Goal: Check status: Verify the current state of an ongoing process or item

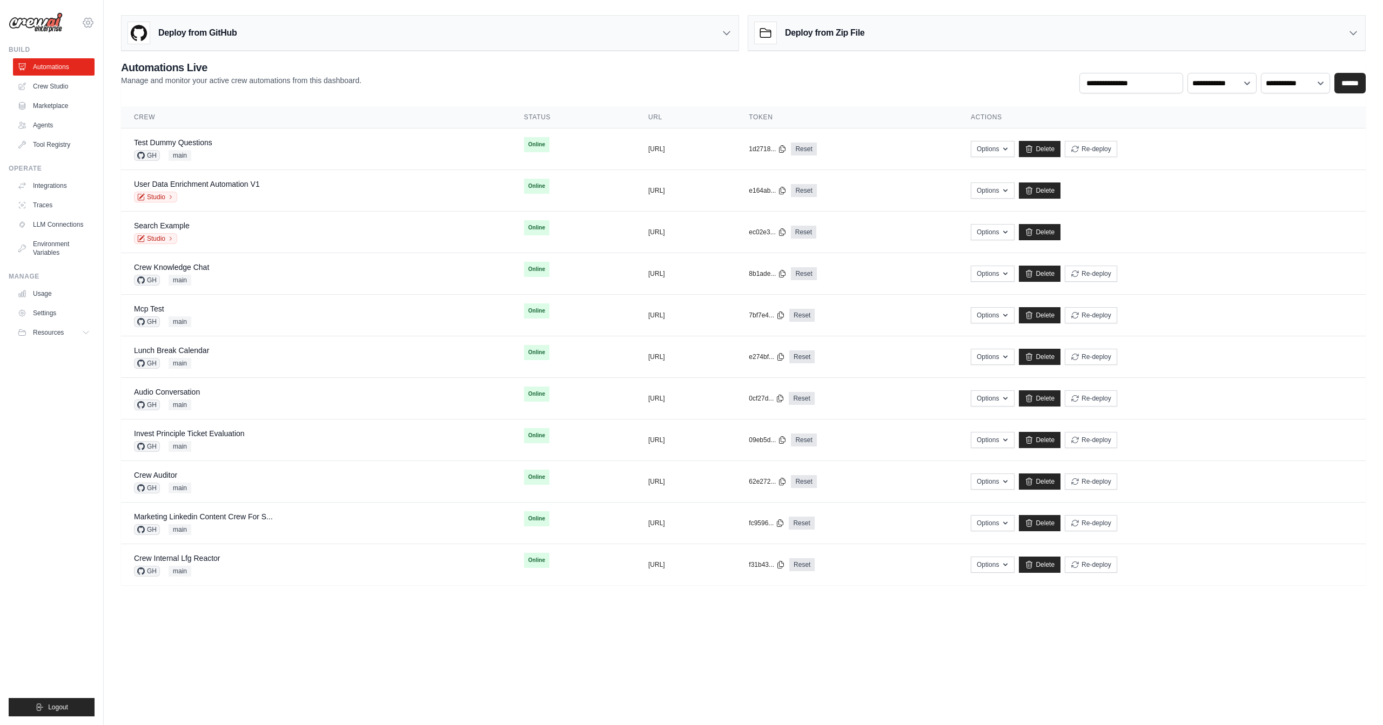
click at [86, 26] on icon at bounding box center [88, 22] width 13 height 13
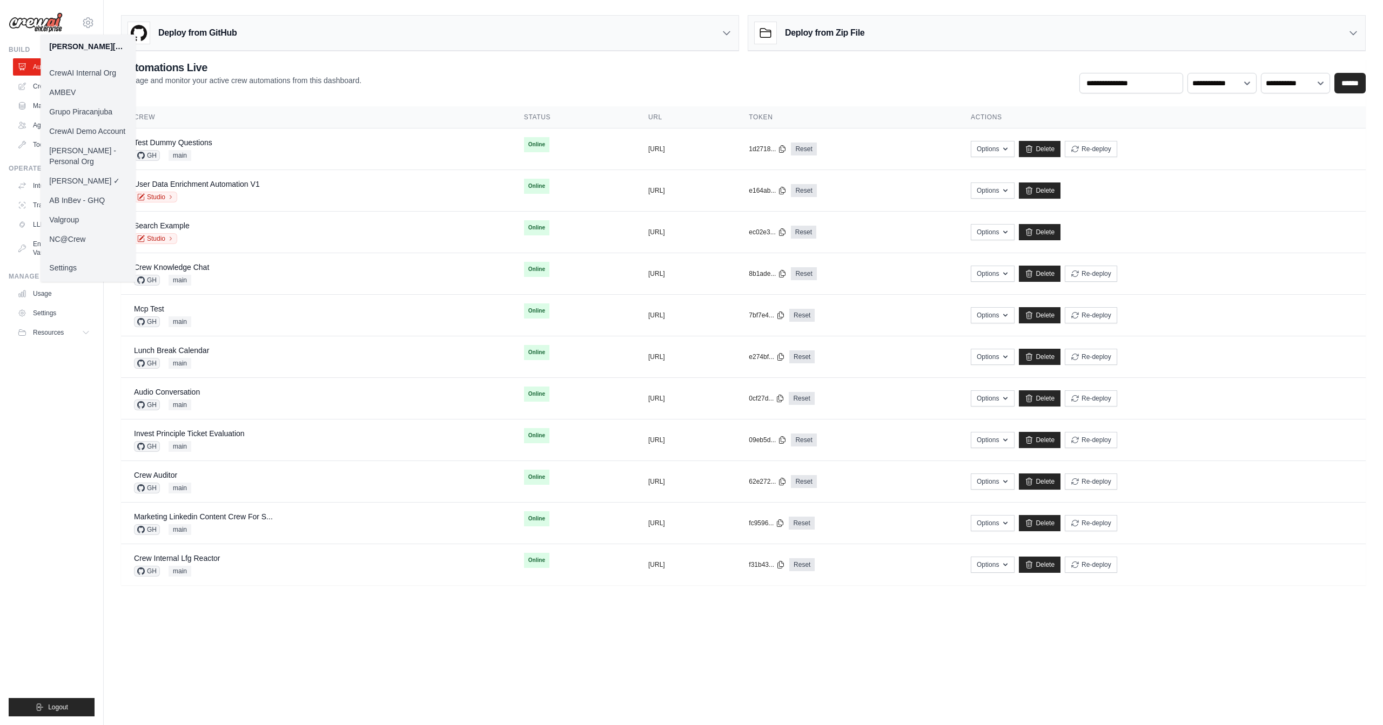
click at [86, 191] on link "AB InBev - GHQ" at bounding box center [88, 200] width 95 height 19
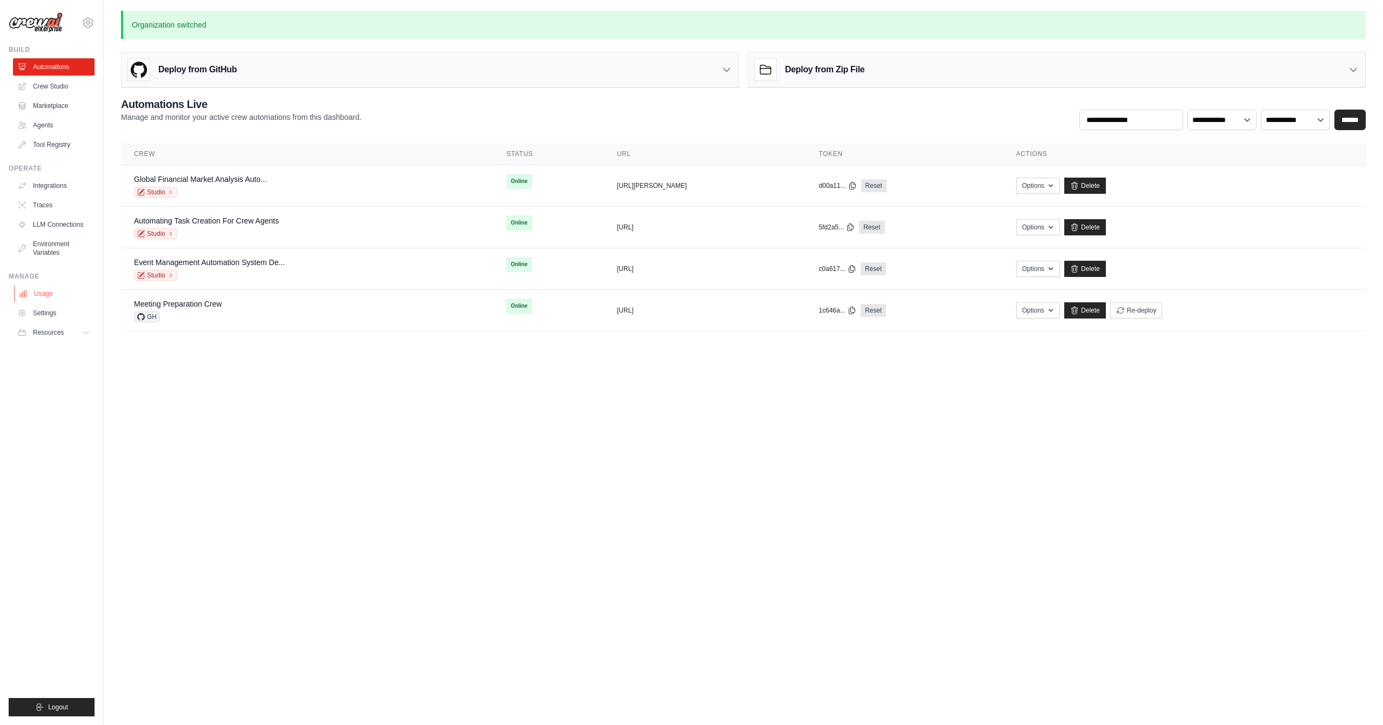
click at [57, 300] on link "Usage" at bounding box center [55, 293] width 82 height 17
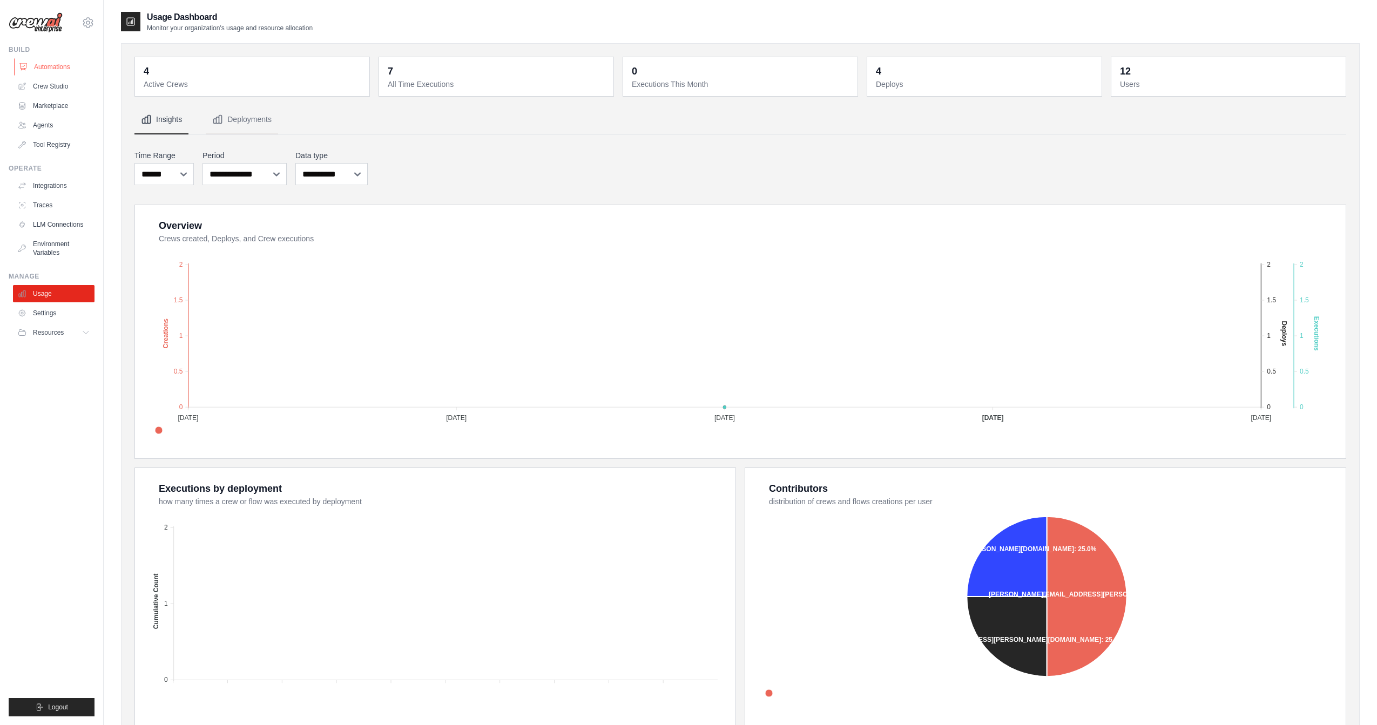
click at [61, 66] on link "Automations" at bounding box center [55, 66] width 82 height 17
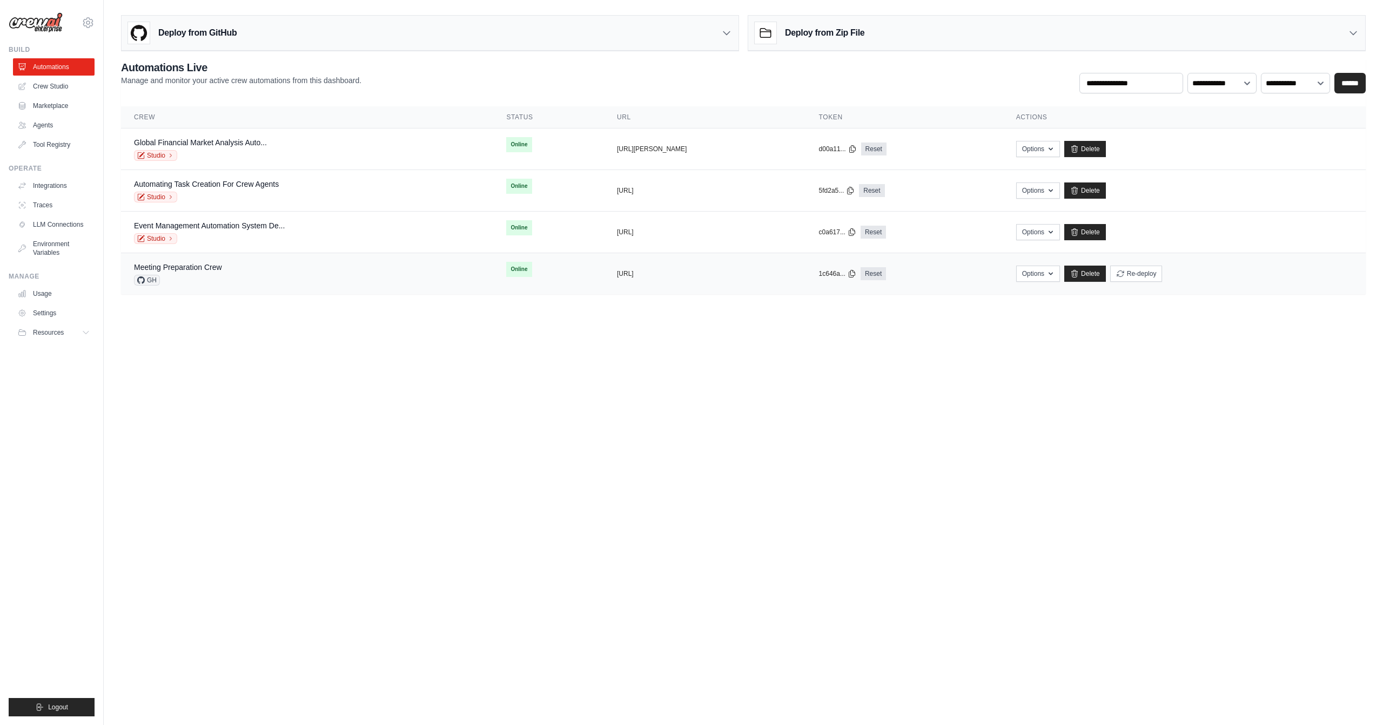
click at [245, 265] on div "Meeting Preparation Crew GH" at bounding box center [307, 274] width 346 height 24
click at [240, 223] on link "Event Management Automation System De..." at bounding box center [209, 225] width 151 height 9
click at [264, 183] on link "Automating Task Creation For Crew Agents" at bounding box center [206, 184] width 145 height 9
click at [220, 139] on link "Global Financial Market Analysis Auto..." at bounding box center [200, 142] width 133 height 9
click at [280, 179] on div "Automating Task Creation For Crew Agents Studio" at bounding box center [307, 191] width 346 height 24
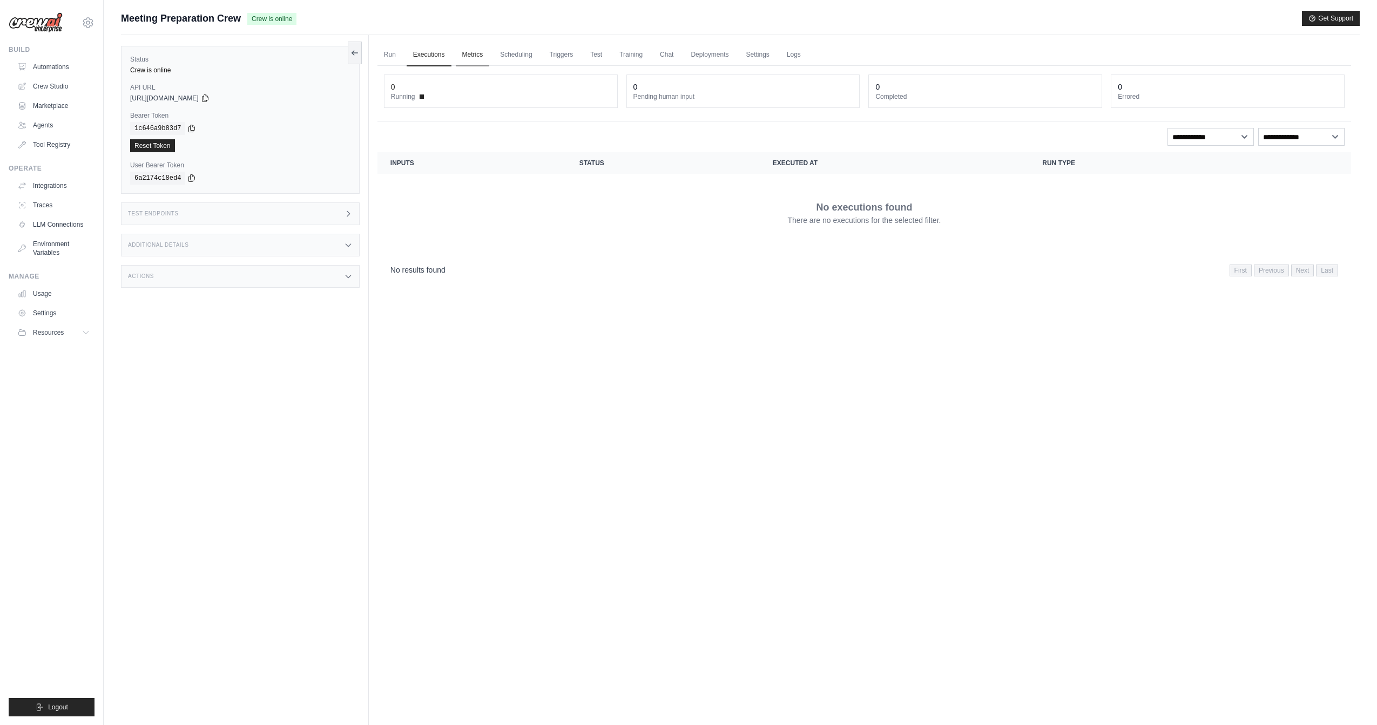
click at [470, 55] on link "Metrics" at bounding box center [473, 55] width 34 height 23
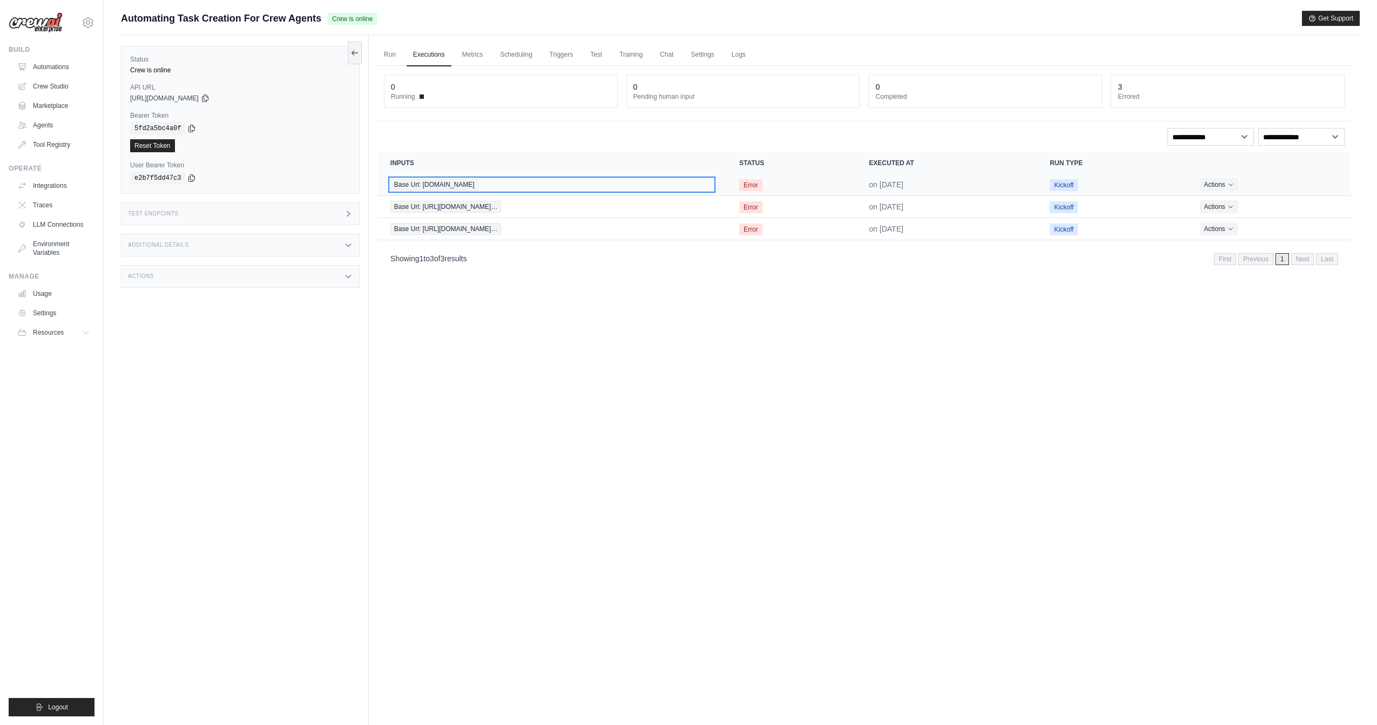
click at [441, 179] on span "Base Url: metrocuadrado.com" at bounding box center [434, 185] width 88 height 12
click at [479, 183] on span "Base Url: metrocuadrado.com" at bounding box center [434, 185] width 88 height 12
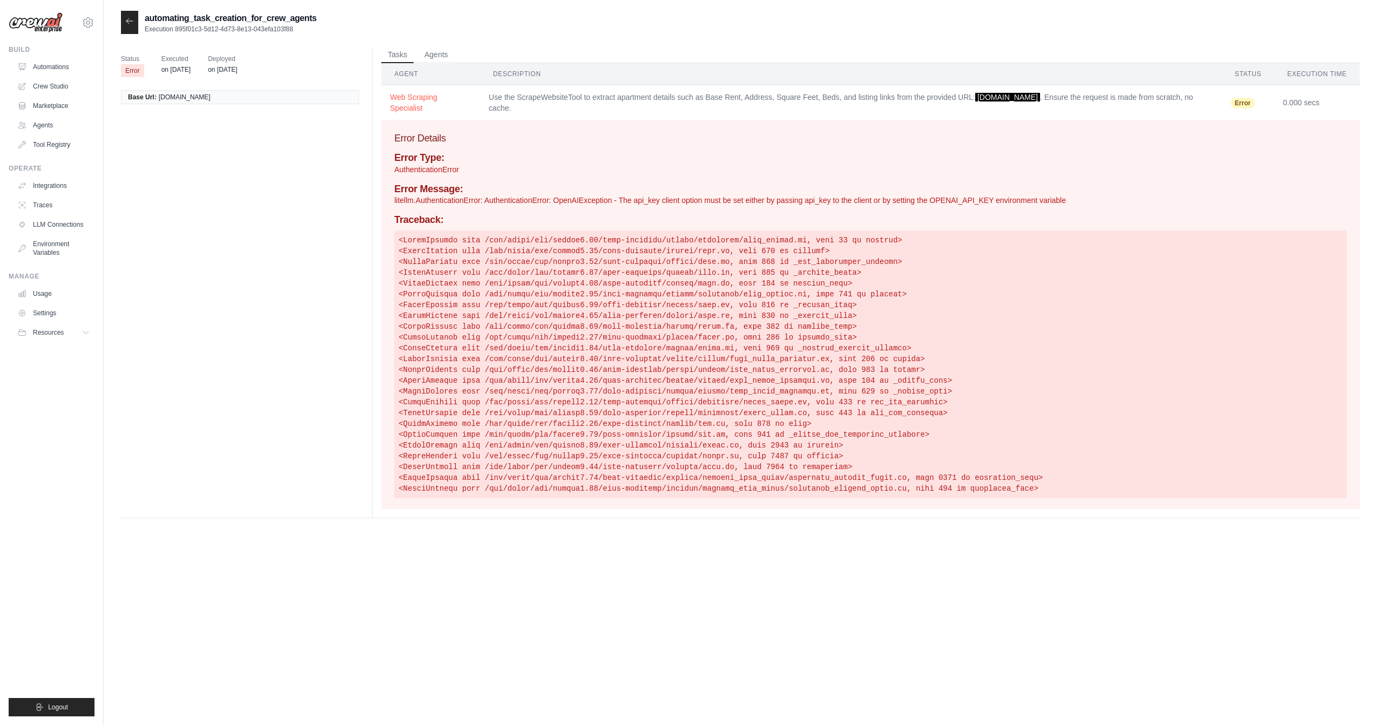
click at [614, 202] on p "litellm.AuthenticationError: AuthenticationError: OpenAIException - The api_key…" at bounding box center [870, 200] width 953 height 11
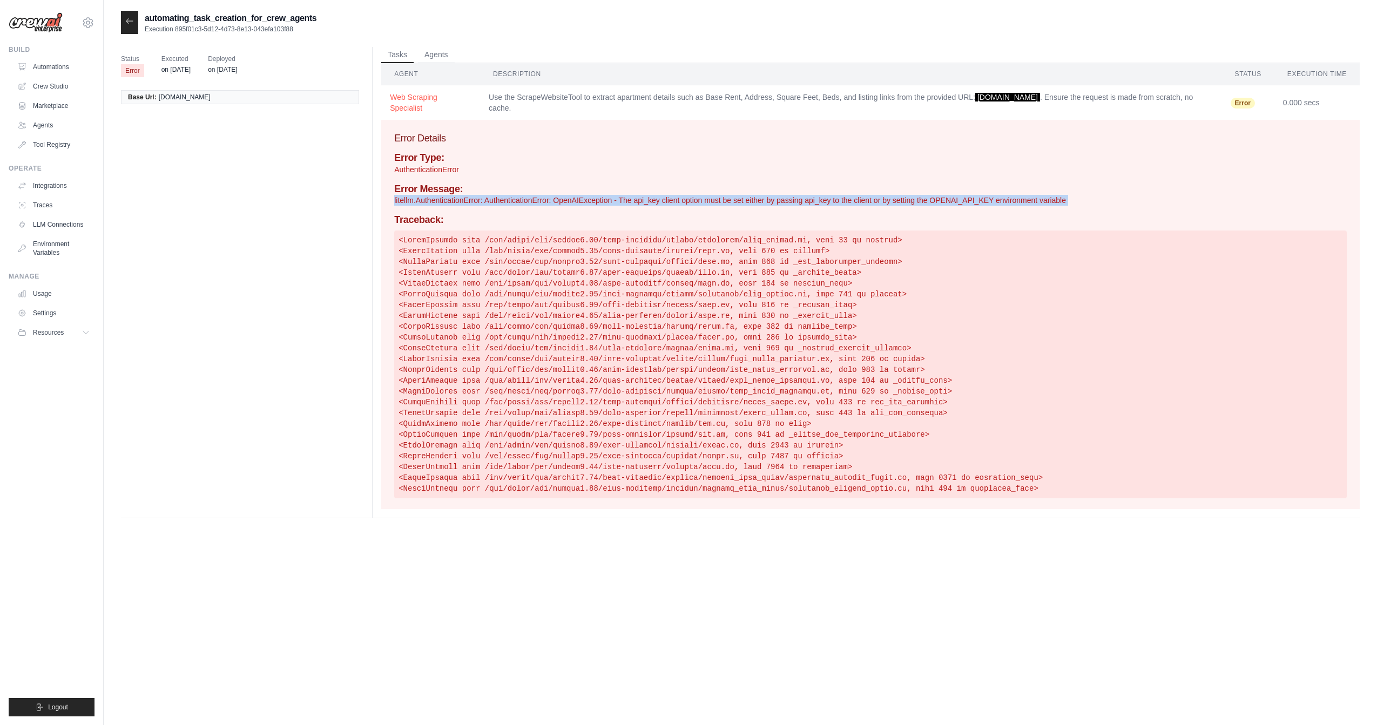
click at [614, 202] on p "litellm.AuthenticationError: AuthenticationError: OpenAIException - The api_key…" at bounding box center [870, 200] width 953 height 11
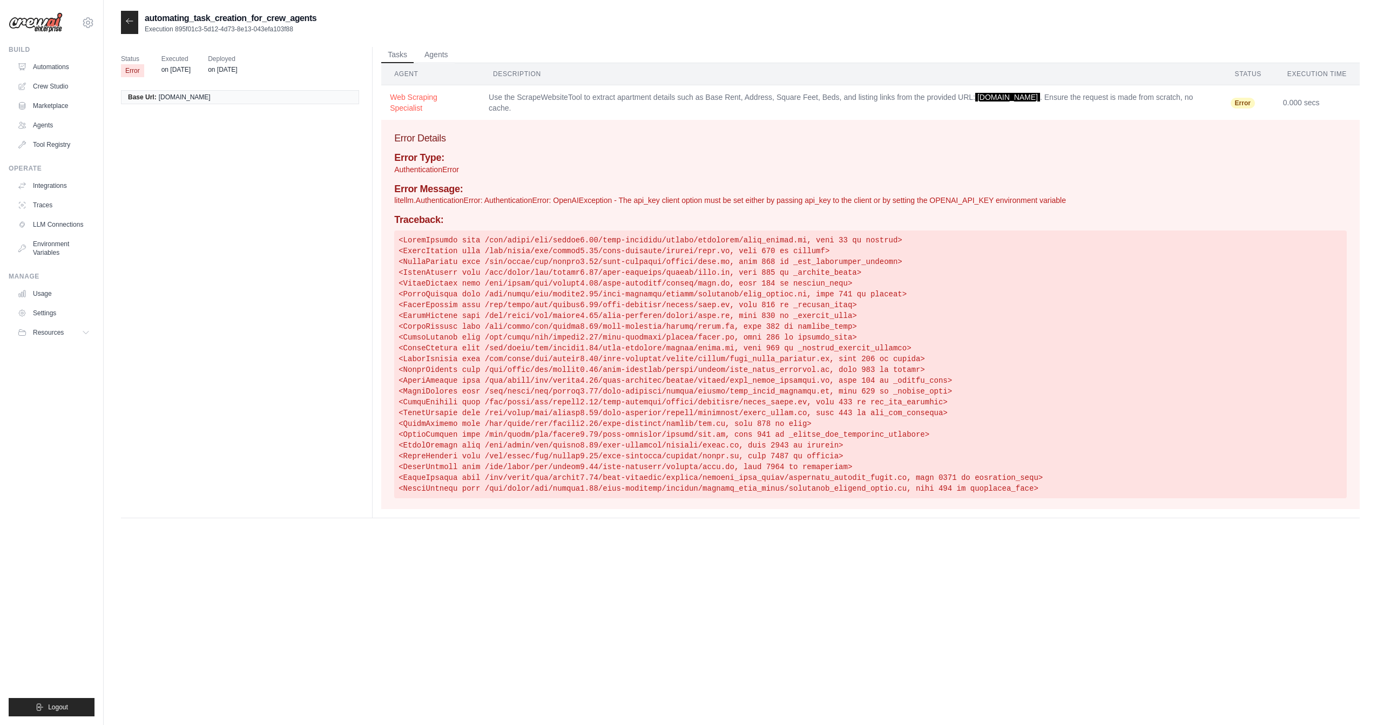
click at [920, 211] on div "Error Type: AuthenticationError Error Message: litellm.AuthenticationError: Aut…" at bounding box center [870, 325] width 953 height 346
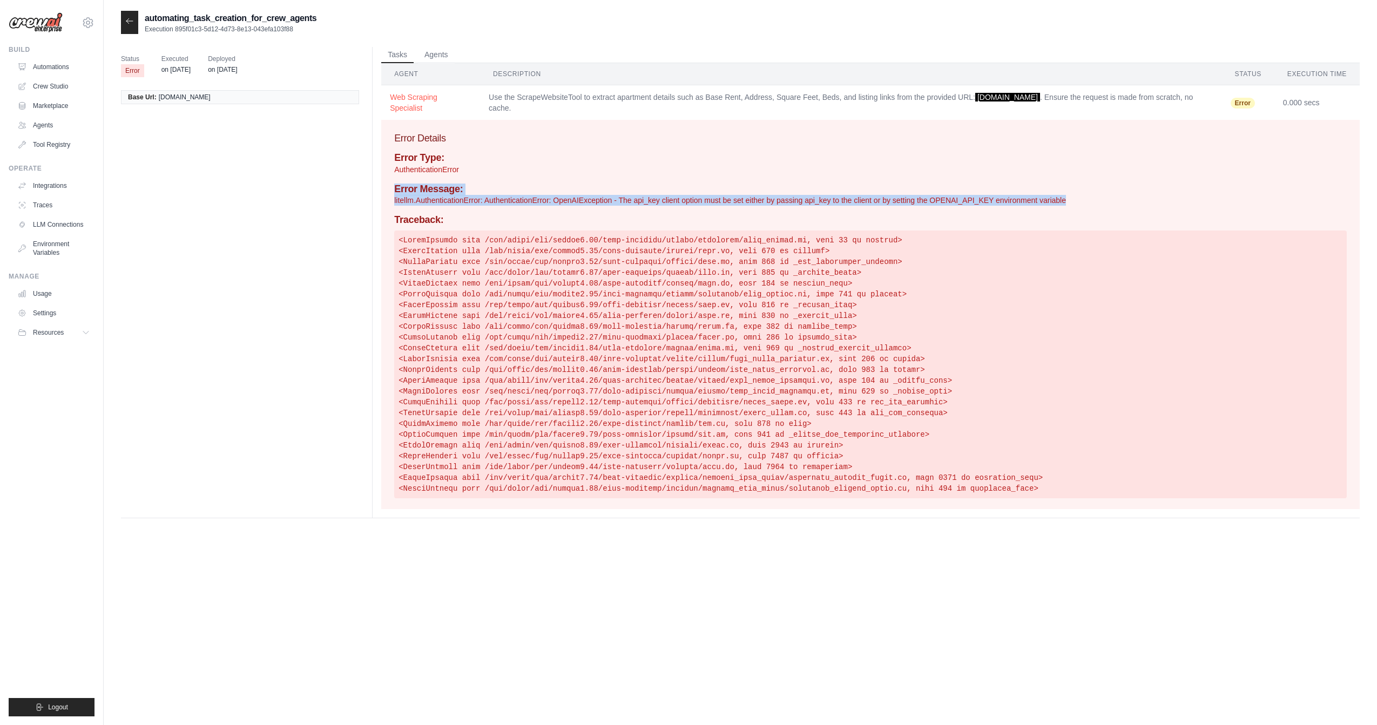
drag, startPoint x: 1055, startPoint y: 200, endPoint x: 390, endPoint y: 185, distance: 664.5
click at [390, 185] on div "Error Details Error Type: AuthenticationError Error Message: litellm.Authentica…" at bounding box center [870, 314] width 979 height 389
copy div "Error Message: litellm.AuthenticationError: AuthenticationError: OpenAIExceptio…"
click at [58, 70] on link "Automations" at bounding box center [55, 66] width 82 height 17
